Goal: Register for event/course

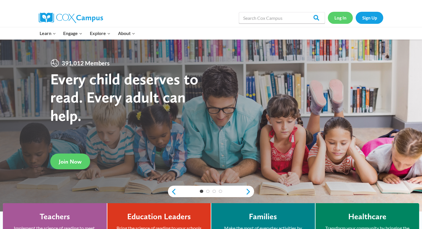
click at [344, 18] on link "Log In" at bounding box center [340, 18] width 25 height 12
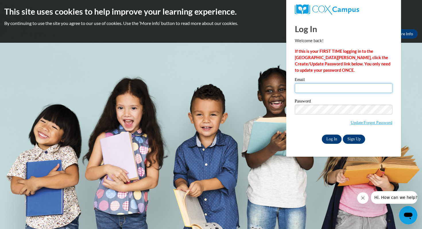
type input "kayleevanessa20@gmail.com"
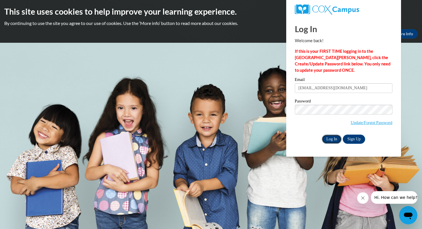
click at [329, 137] on input "Log In" at bounding box center [332, 139] width 20 height 9
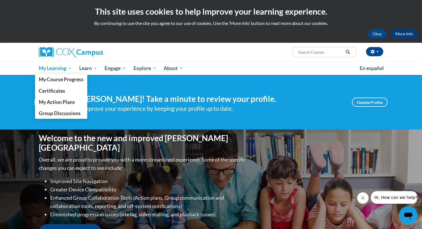
click at [57, 70] on span "My Learning" at bounding box center [55, 68] width 33 height 7
click at [59, 80] on span "My Course Progress" at bounding box center [61, 79] width 45 height 6
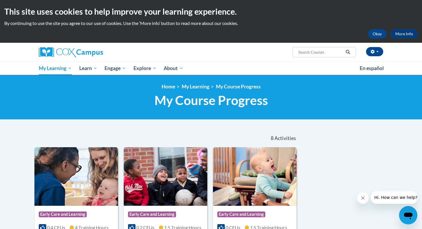
click at [305, 49] on input "Search..." at bounding box center [321, 52] width 46 height 7
type input "talk with me baby"
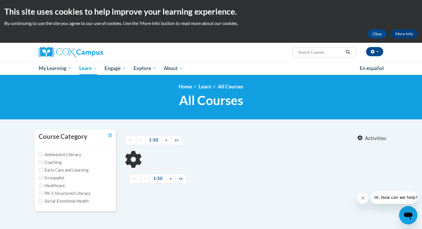
type input "talk with me baby"
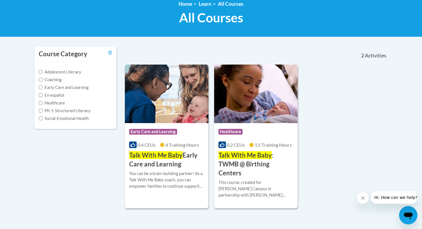
scroll to position [75, 0]
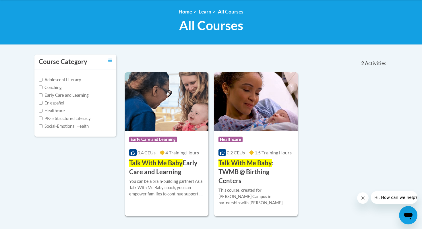
click at [179, 112] on img at bounding box center [167, 101] width 84 height 59
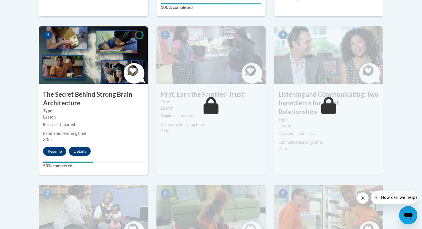
scroll to position [331, 0]
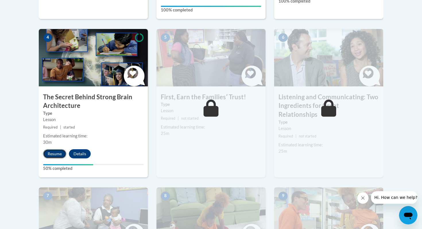
click at [49, 155] on button "Resume" at bounding box center [54, 153] width 23 height 9
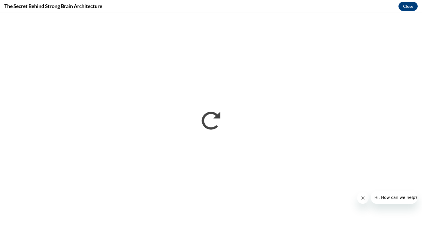
scroll to position [0, 0]
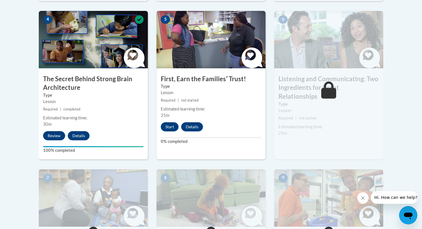
scroll to position [353, 0]
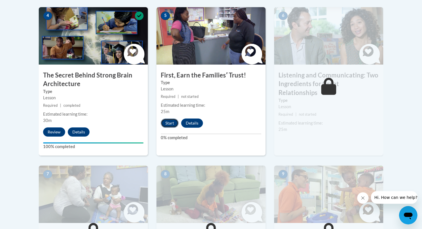
click at [174, 121] on button "Start" at bounding box center [170, 123] width 18 height 9
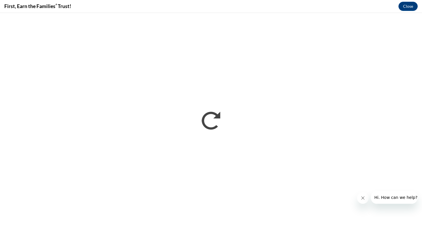
scroll to position [0, 0]
